Goal: Task Accomplishment & Management: Manage account settings

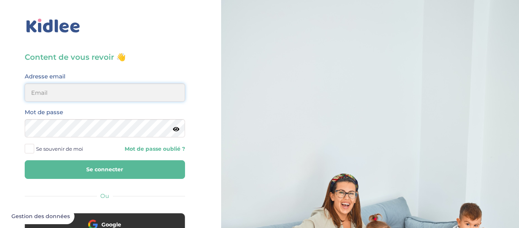
type input "helenatw4@gmail.com"
click at [32, 150] on span at bounding box center [29, 148] width 9 height 9
click at [0, 0] on input "Se souvenir de moi" at bounding box center [0, 0] width 0 height 0
click at [65, 171] on button "Se connecter" at bounding box center [105, 169] width 160 height 19
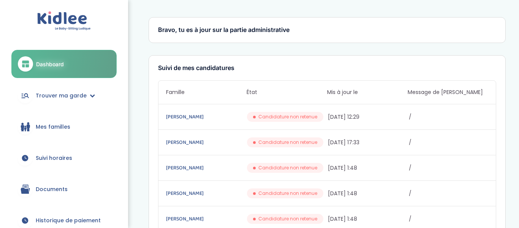
click at [62, 154] on span "Suivi horaires" at bounding box center [54, 158] width 36 height 8
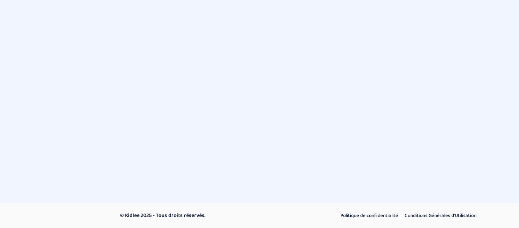
select select "septembre 2025"
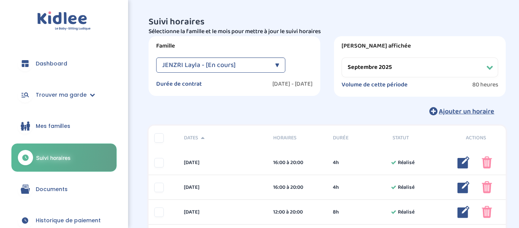
click at [192, 112] on div "Ajouter un horaire" at bounding box center [327, 111] width 357 height 17
click at [313, 104] on div "Ajouter un horaire" at bounding box center [327, 111] width 357 height 17
